Goal: Task Accomplishment & Management: Use online tool/utility

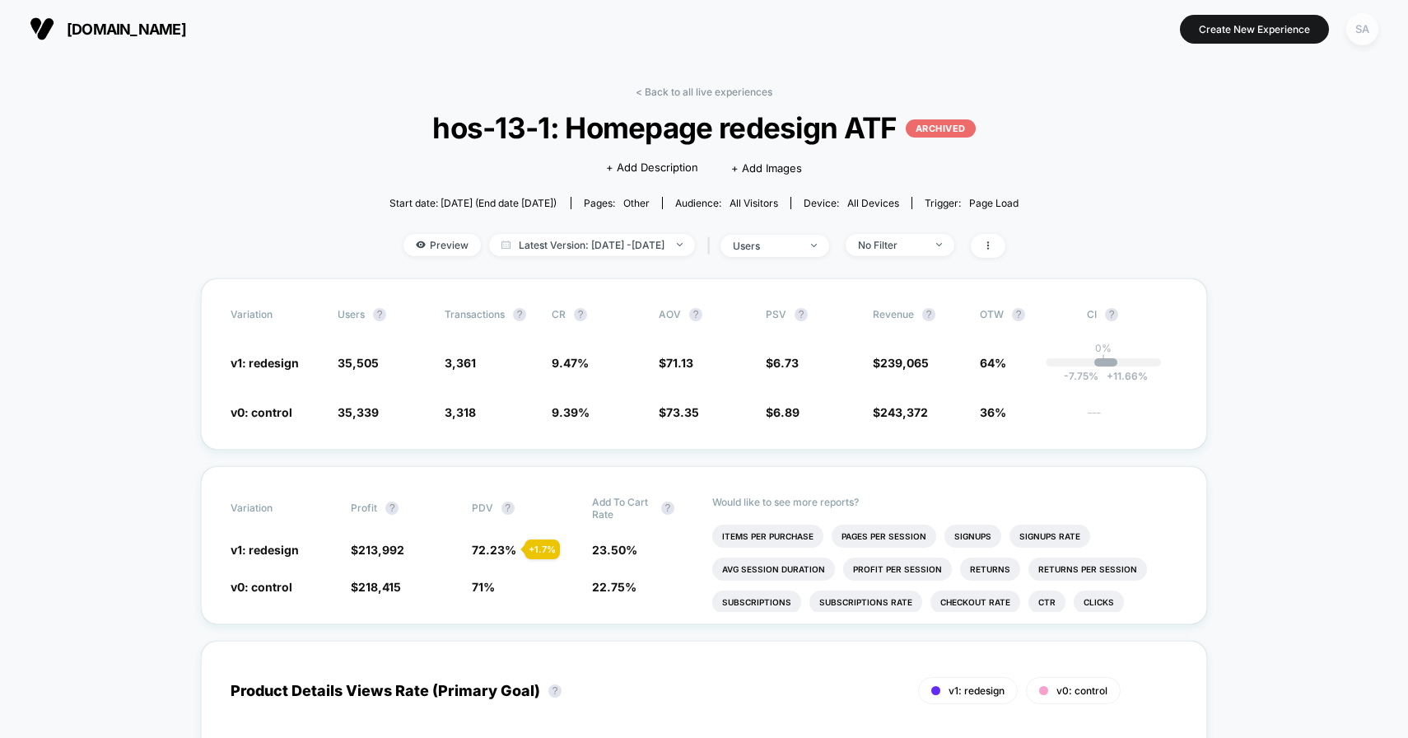
click at [1357, 34] on div "SA" at bounding box center [1362, 29] width 32 height 32
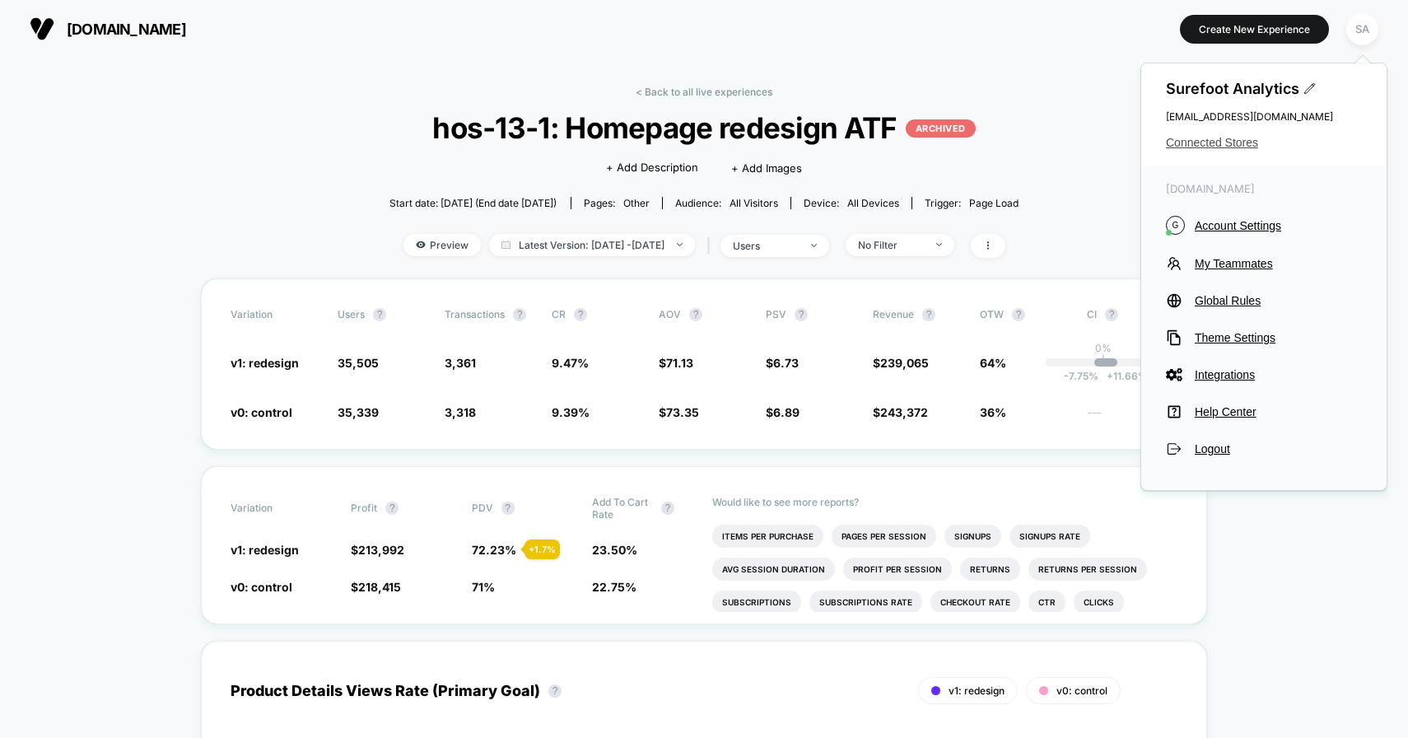
click at [1231, 145] on span "Connected Stores" at bounding box center [1264, 142] width 196 height 13
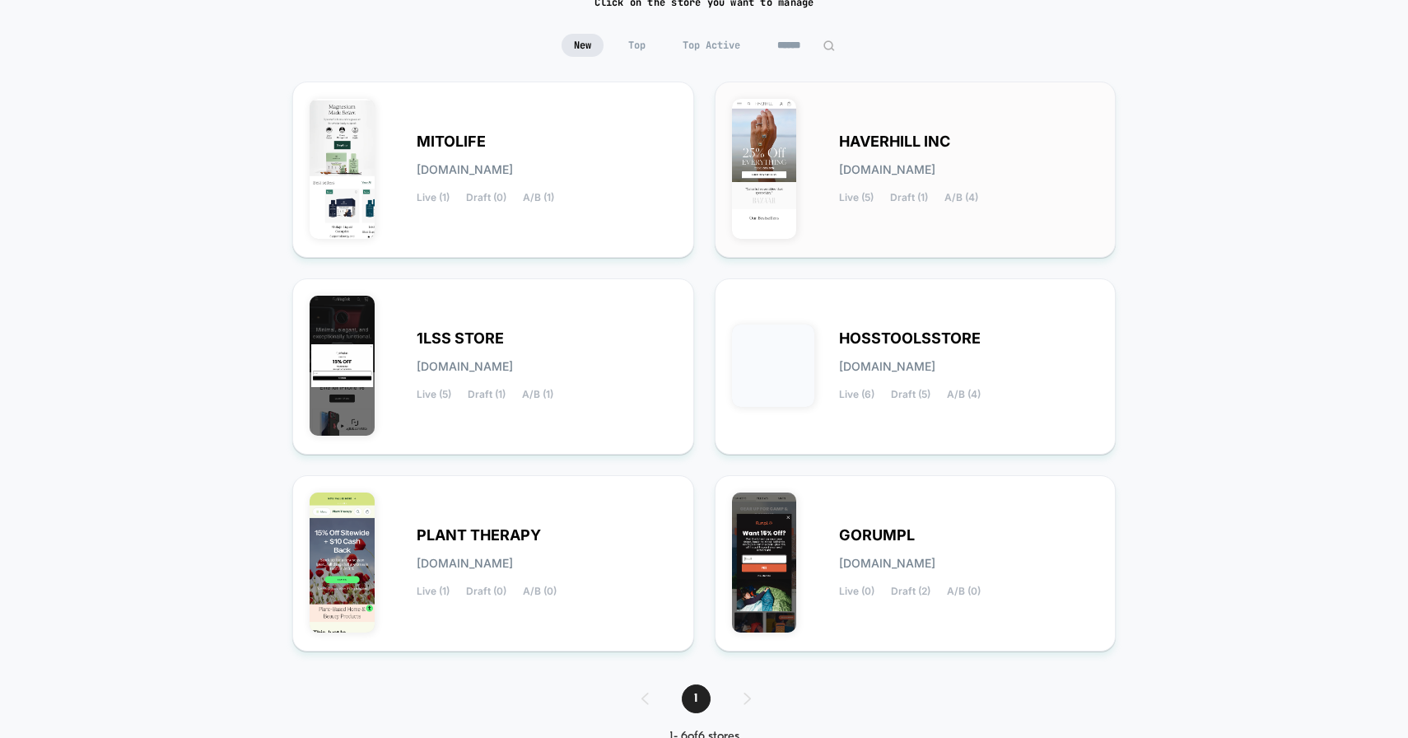
scroll to position [186, 0]
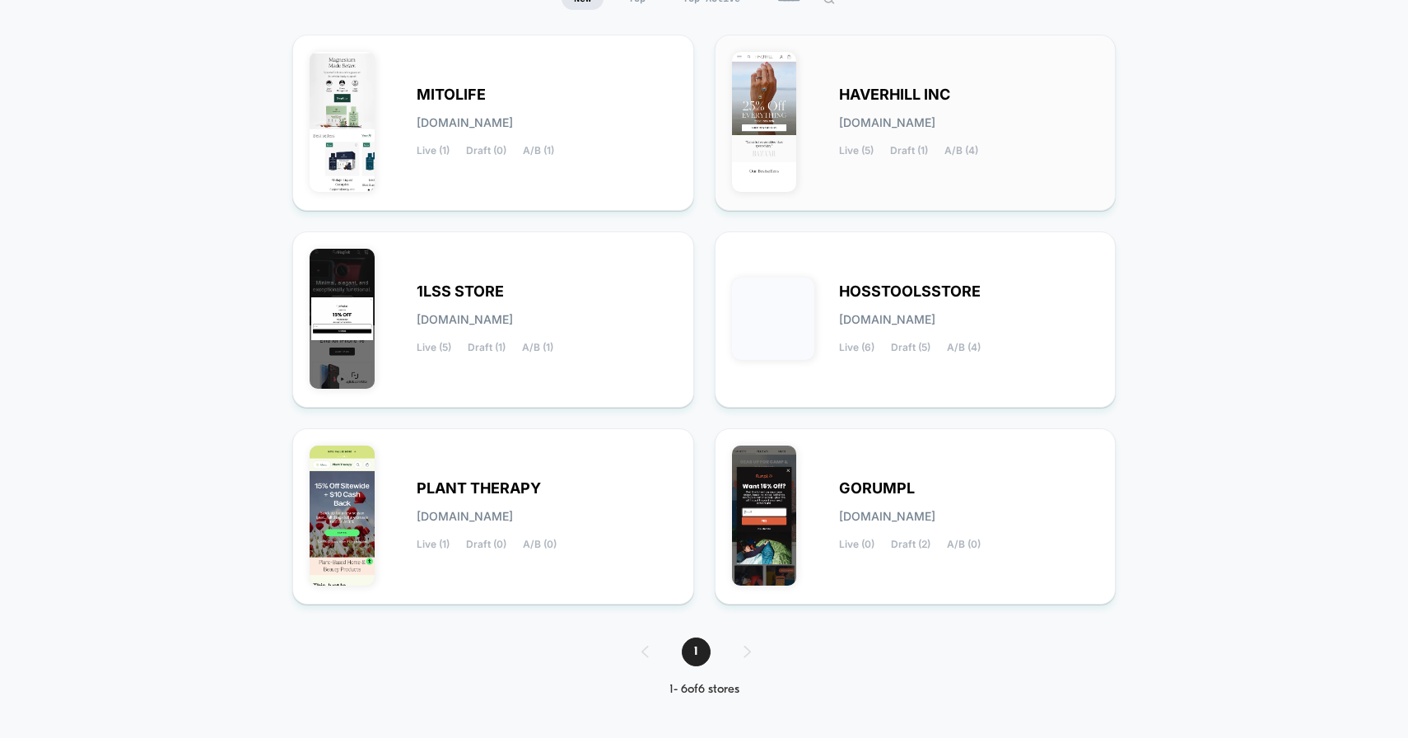
click at [865, 151] on span "Live (5)" at bounding box center [856, 151] width 35 height 12
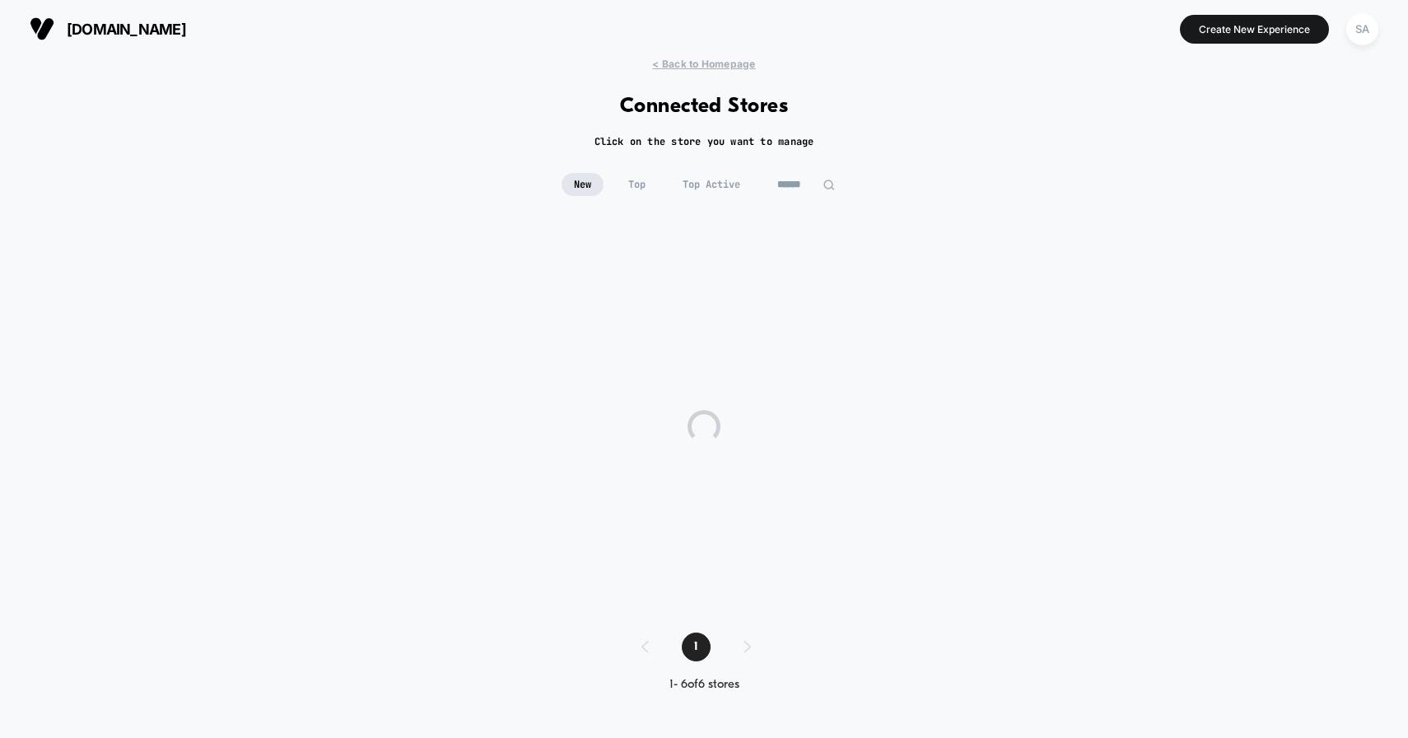
scroll to position [0, 0]
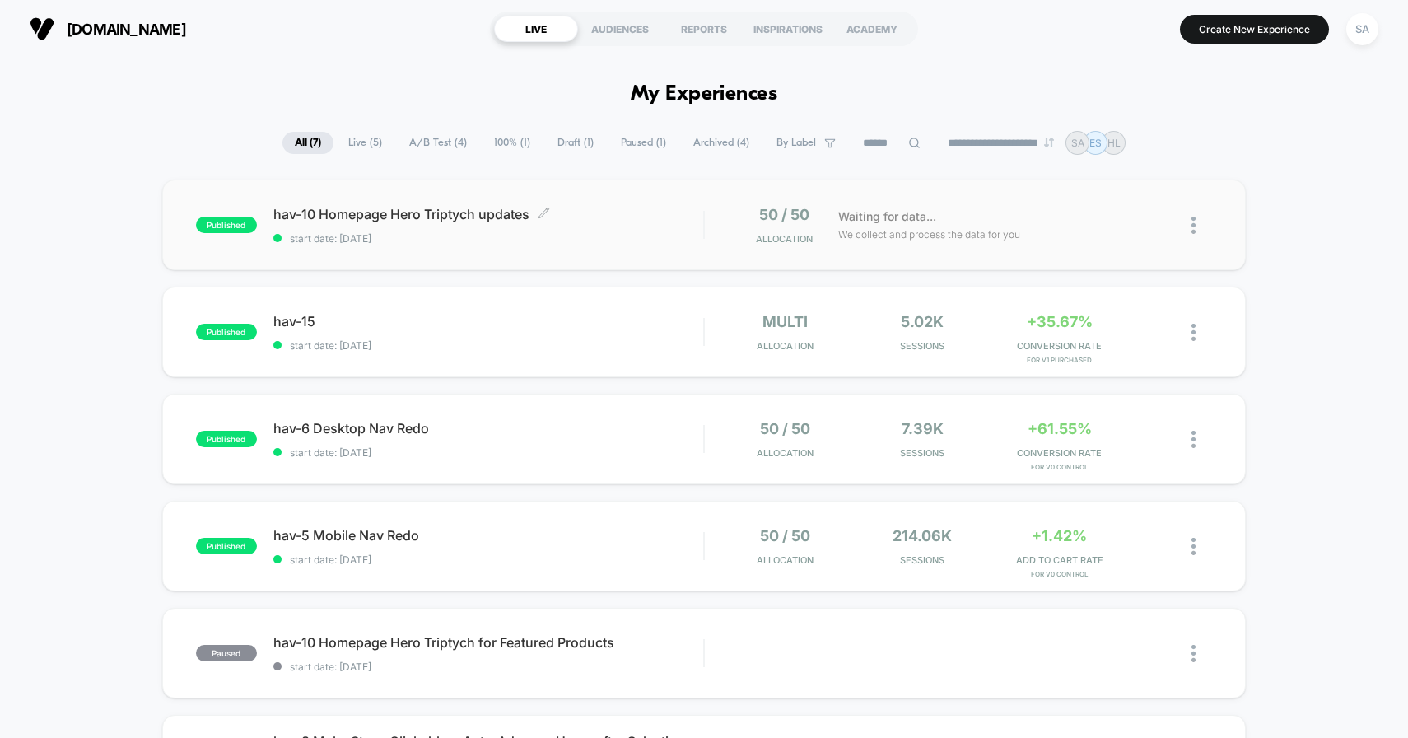
click at [434, 230] on div "hav-10 Homepage Hero Triptych updates Click to edit experience details Click to…" at bounding box center [488, 225] width 431 height 39
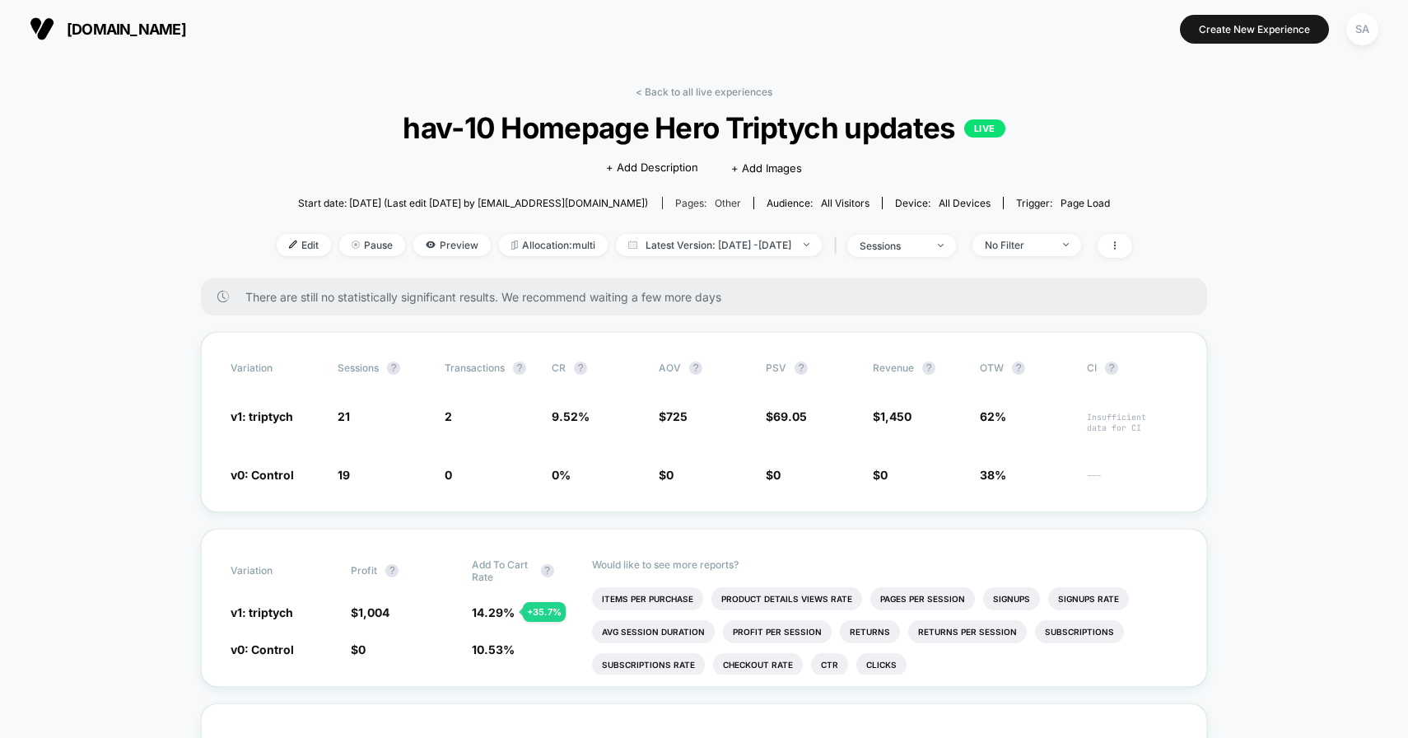
scroll to position [186, 0]
